Goal: Register for event/course: Register for event/course

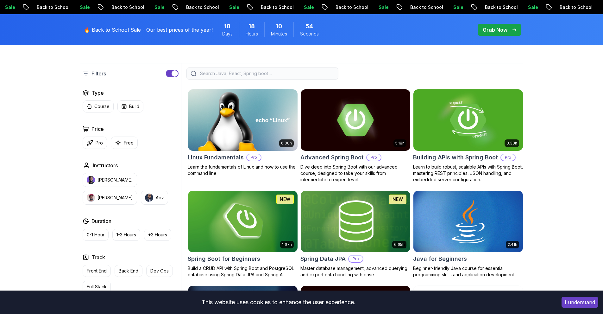
scroll to position [190, 0]
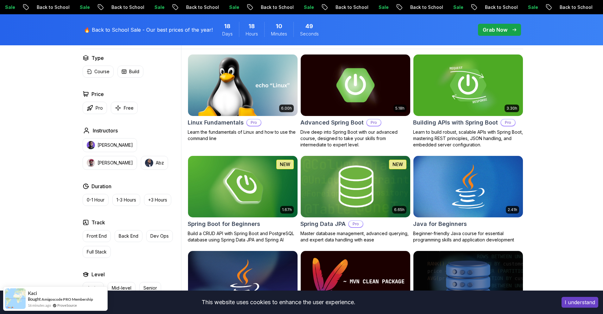
click at [103, 72] on p "Course" at bounding box center [101, 71] width 15 height 6
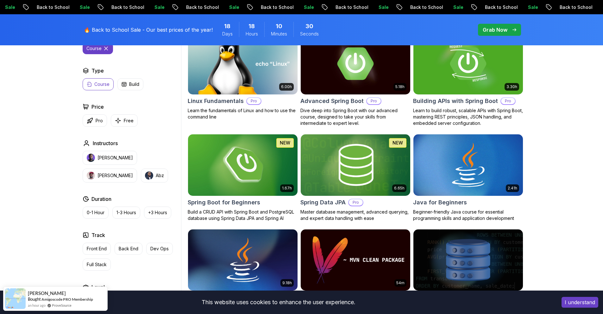
scroll to position [222, 0]
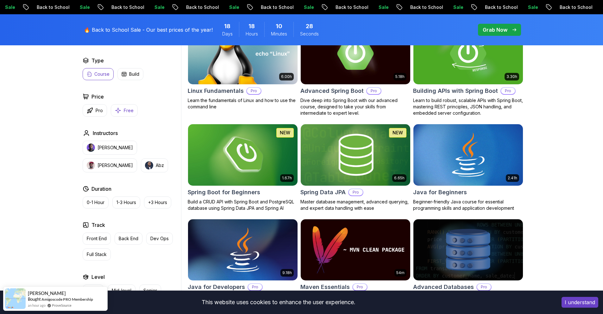
click at [127, 113] on p "Free" at bounding box center [129, 110] width 10 height 6
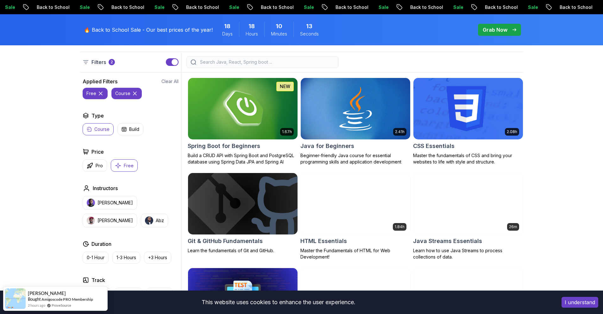
scroll to position [158, 0]
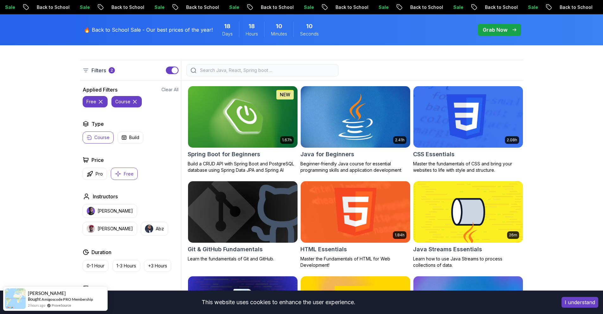
click at [360, 116] on img at bounding box center [355, 117] width 115 height 64
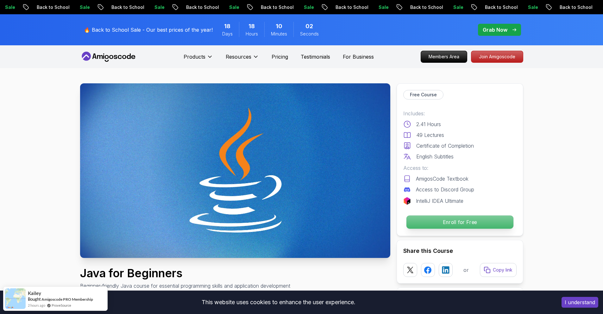
click at [430, 221] on p "Enroll for Free" at bounding box center [459, 221] width 107 height 13
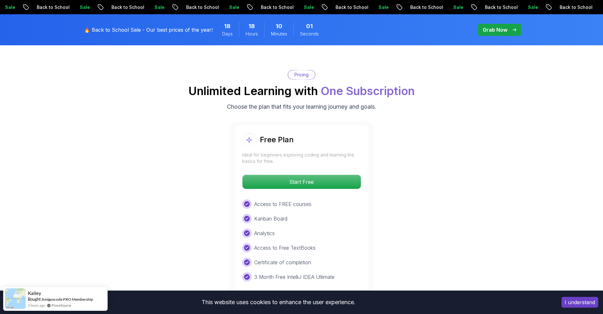
scroll to position [1262, 0]
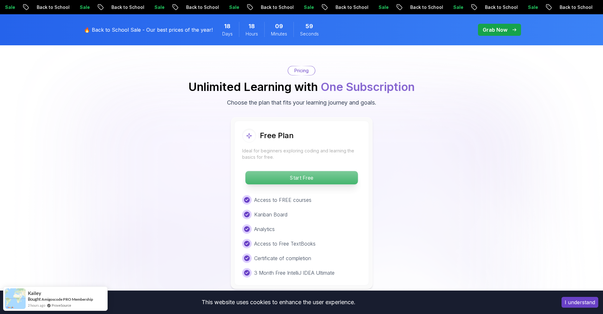
click at [340, 171] on p "Start Free" at bounding box center [301, 177] width 112 height 13
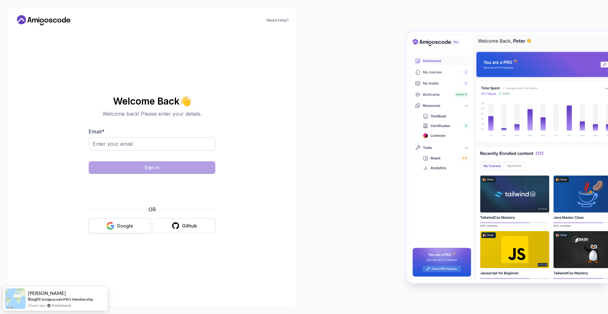
click at [135, 229] on button "Google" at bounding box center [120, 225] width 62 height 15
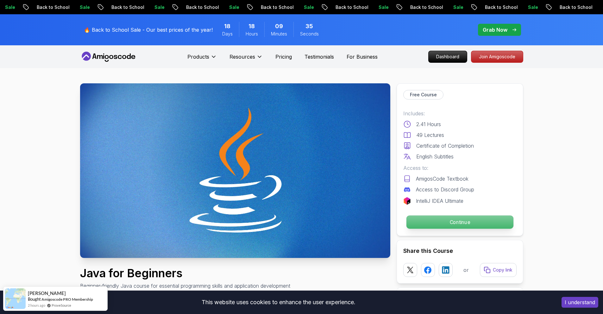
click at [426, 224] on p "Continue" at bounding box center [459, 221] width 107 height 13
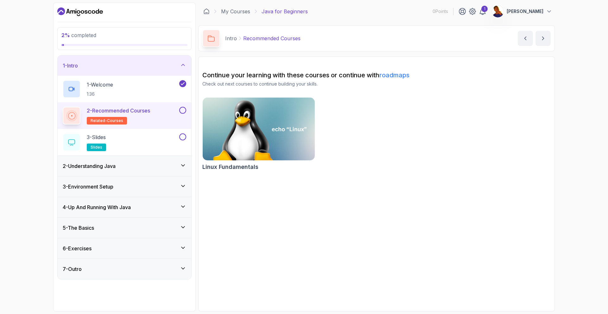
click at [138, 118] on h2 "2 - Recommended Courses related-courses" at bounding box center [118, 116] width 63 height 18
click at [139, 117] on h2 "2 - Recommended Courses related-courses" at bounding box center [118, 116] width 63 height 18
click at [147, 116] on h2 "2 - Recommended Courses related-courses" at bounding box center [118, 116] width 63 height 18
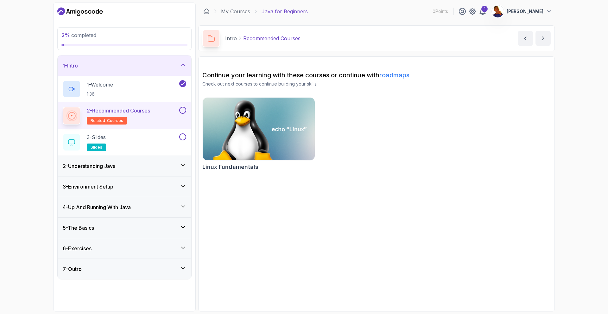
click at [147, 116] on h2 "2 - Recommended Courses related-courses" at bounding box center [118, 116] width 63 height 18
click at [103, 112] on p "2 - Recommended Courses" at bounding box center [118, 111] width 63 height 8
click at [102, 120] on span "related-courses" at bounding box center [107, 120] width 33 height 5
click at [104, 110] on p "2 - Recommended Courses" at bounding box center [118, 111] width 63 height 8
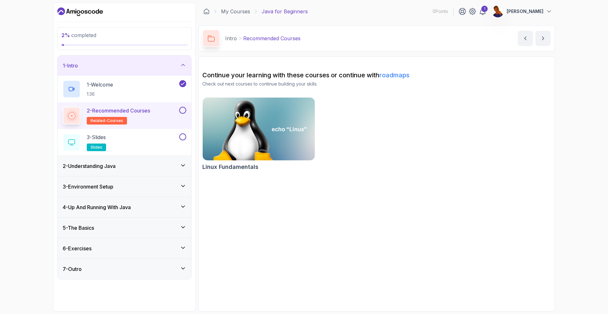
click at [104, 110] on p "2 - Recommended Courses" at bounding box center [118, 111] width 63 height 8
click at [73, 114] on icon at bounding box center [72, 116] width 8 height 8
click at [73, 115] on icon at bounding box center [72, 116] width 8 height 8
click at [119, 115] on h2 "2 - Recommended Courses related-courses" at bounding box center [118, 116] width 63 height 18
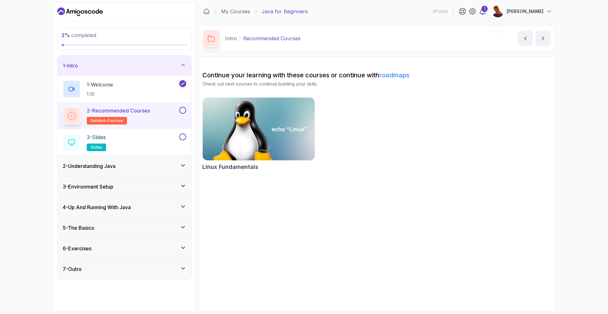
click at [273, 41] on p "Recommended Courses" at bounding box center [271, 38] width 57 height 8
click at [275, 38] on p "Recommended Courses" at bounding box center [271, 38] width 57 height 8
click at [218, 37] on div at bounding box center [211, 38] width 18 height 18
click at [214, 39] on icon at bounding box center [211, 38] width 7 height 7
click at [115, 150] on div "3 - Slides slides" at bounding box center [120, 142] width 115 height 18
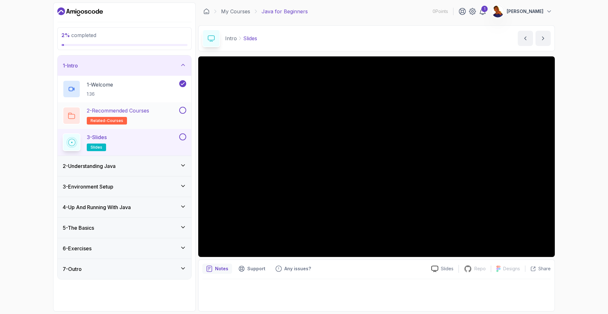
click at [159, 108] on div "2 - Recommended Courses related-courses" at bounding box center [120, 116] width 115 height 18
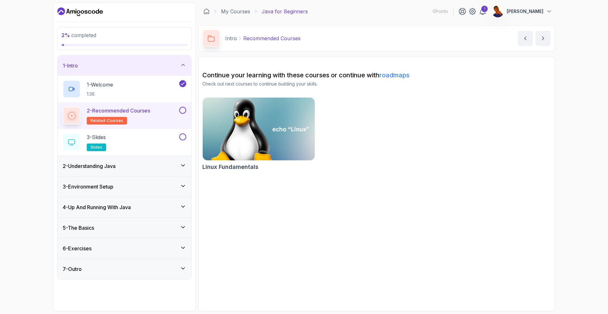
click at [270, 120] on img at bounding box center [259, 129] width 118 height 66
click at [154, 124] on div "2 - Recommended Courses related-courses" at bounding box center [125, 115] width 134 height 27
click at [158, 121] on div "2 - Recommended Courses related-courses" at bounding box center [120, 116] width 115 height 18
click at [159, 141] on div "3 - Slides slides" at bounding box center [120, 142] width 115 height 18
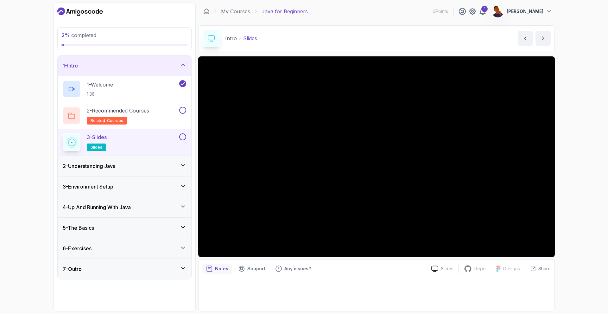
click at [160, 142] on div "3 - Slides slides" at bounding box center [120, 142] width 115 height 18
click at [142, 145] on div "3 - Slides slides" at bounding box center [120, 142] width 115 height 18
click at [158, 141] on div "3 - Slides slides" at bounding box center [120, 142] width 115 height 18
click at [487, 8] on div "1" at bounding box center [484, 9] width 6 height 6
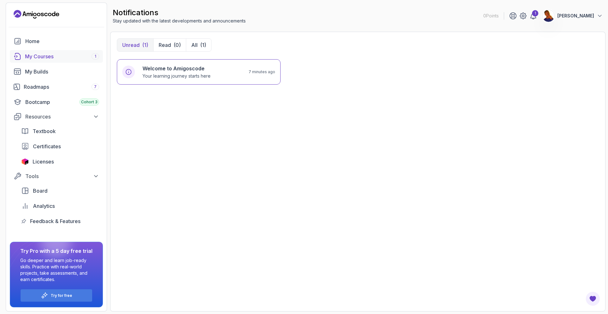
click at [72, 57] on div "My Courses 1" at bounding box center [62, 57] width 74 height 8
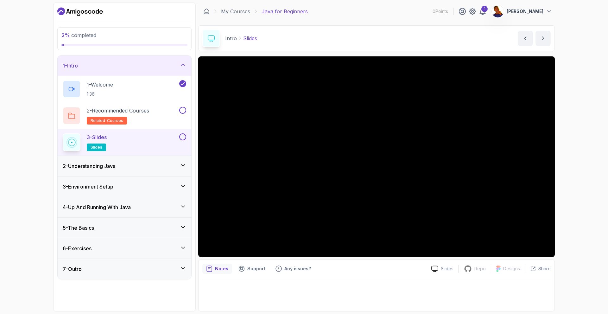
click at [150, 139] on div "3 - Slides slides" at bounding box center [120, 142] width 115 height 18
click at [101, 146] on span "slides" at bounding box center [97, 147] width 12 height 5
click at [183, 138] on button at bounding box center [182, 136] width 7 height 7
click at [183, 67] on div "1 - Intro" at bounding box center [124, 66] width 123 height 8
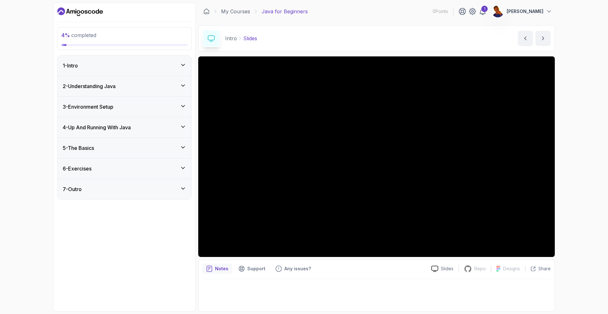
click at [183, 67] on icon at bounding box center [183, 65] width 6 height 6
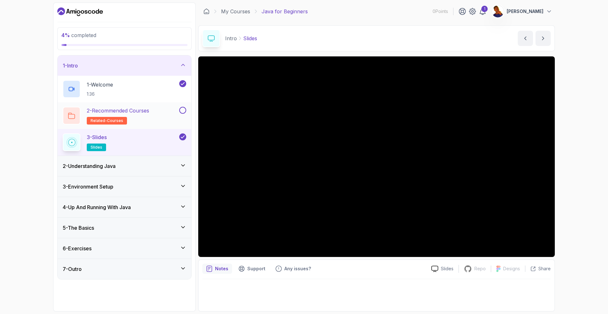
click at [183, 109] on button at bounding box center [182, 110] width 7 height 7
click at [184, 66] on icon at bounding box center [183, 65] width 6 height 6
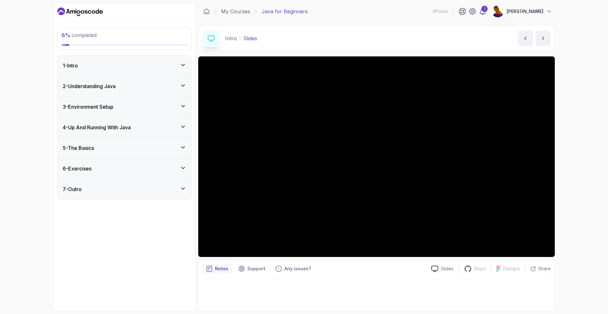
click at [185, 89] on div "2 - Understanding Java" at bounding box center [124, 86] width 123 height 8
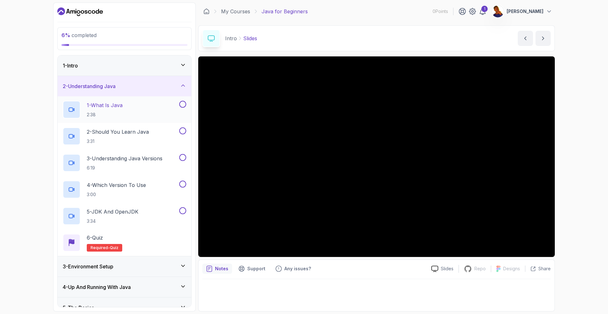
click at [148, 105] on div "1 - What Is Java 2:38" at bounding box center [120, 110] width 115 height 18
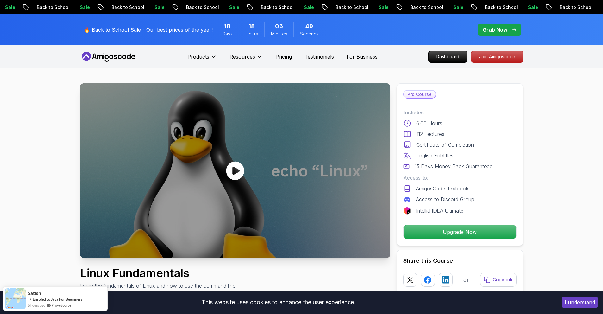
click at [237, 167] on icon at bounding box center [235, 170] width 18 height 19
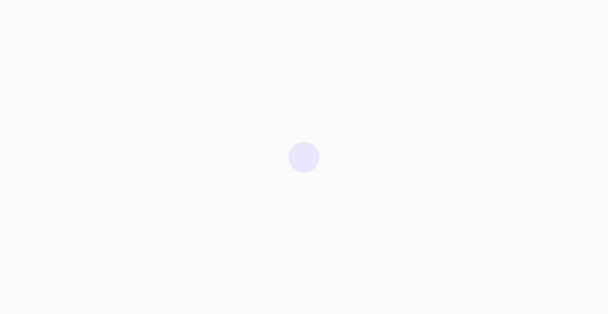
click at [318, 101] on div at bounding box center [304, 157] width 608 height 314
click at [318, 102] on div at bounding box center [304, 157] width 608 height 314
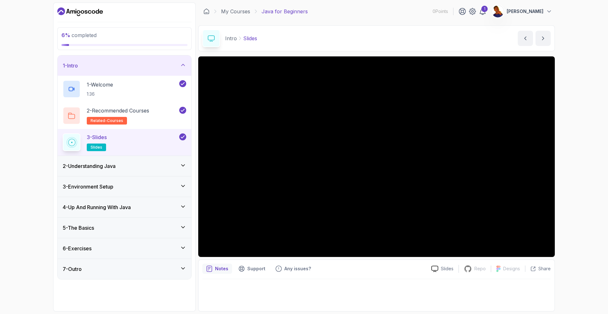
click at [182, 64] on icon at bounding box center [183, 65] width 6 height 6
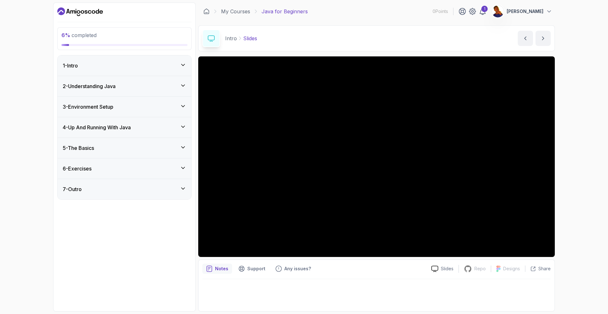
click at [181, 84] on icon at bounding box center [183, 85] width 6 height 6
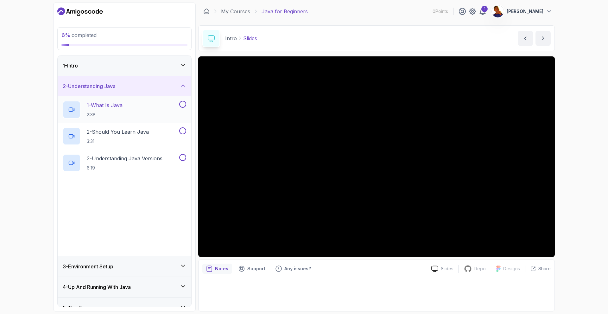
click at [152, 109] on div "1 - What Is Java 2:38" at bounding box center [120, 110] width 115 height 18
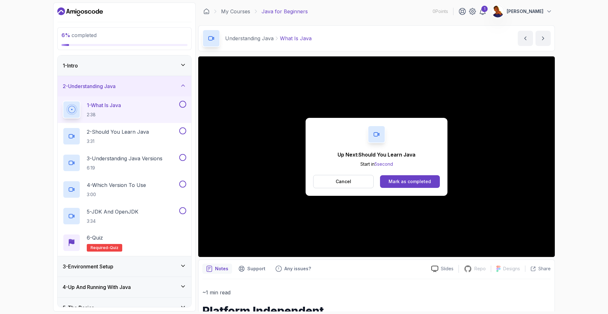
click at [403, 189] on div "Up Next: Should You Learn Java Start in 5 second Cancel Mark as completed" at bounding box center [376, 157] width 142 height 78
click at [405, 182] on div "Mark as completed" at bounding box center [409, 181] width 42 height 6
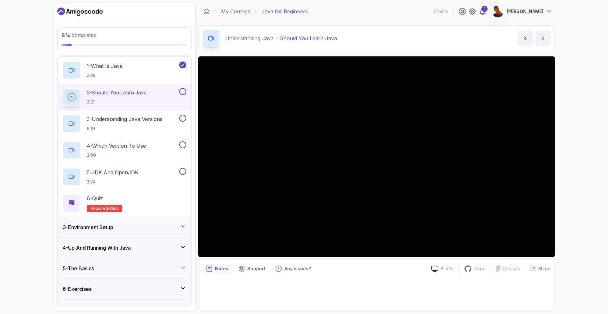
scroll to position [52, 0]
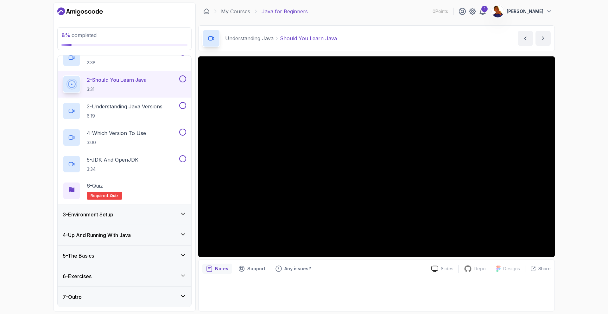
click at [181, 275] on icon at bounding box center [183, 275] width 6 height 6
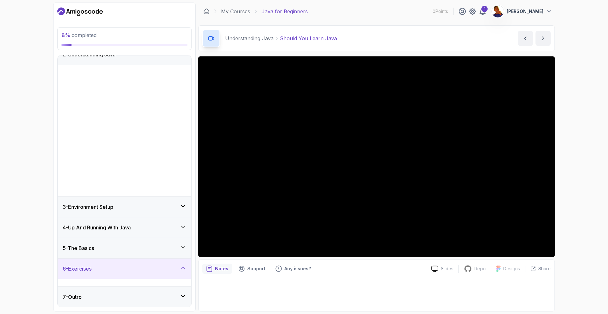
scroll to position [0, 0]
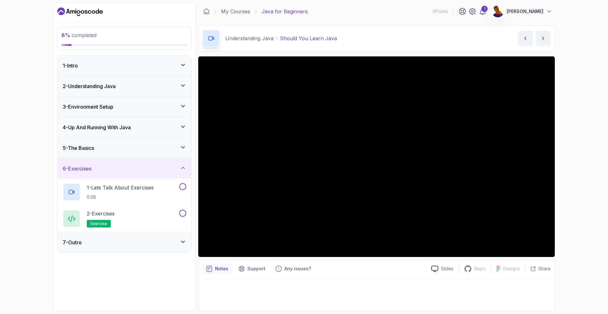
click at [183, 168] on icon at bounding box center [183, 168] width 6 height 6
